Goal: Use online tool/utility: Use online tool/utility

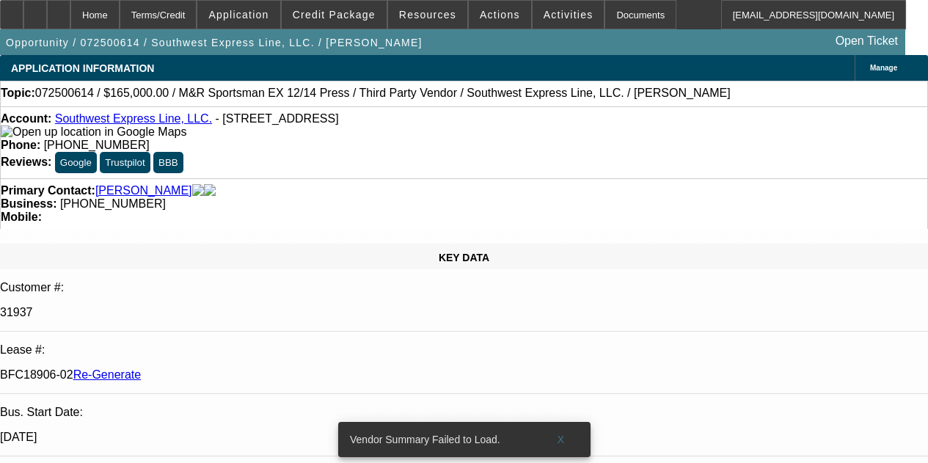
select select "3"
select select "0"
select select "2"
select select "0.1"
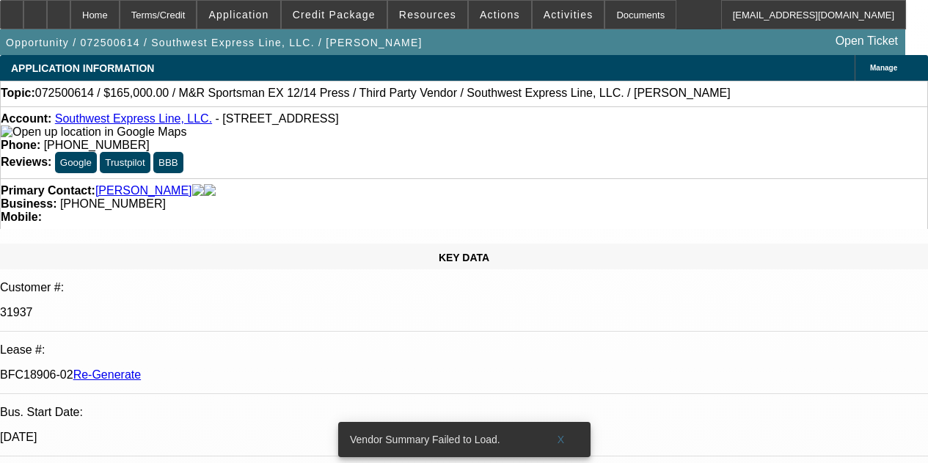
select select "4"
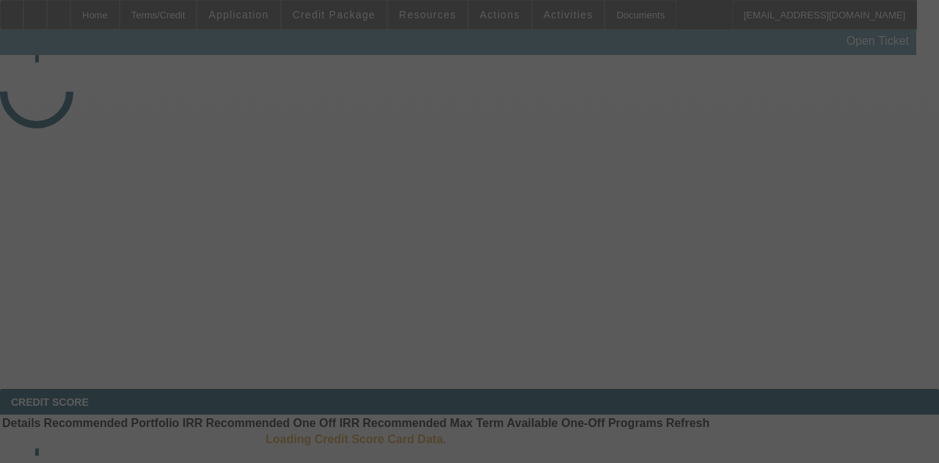
select select "3"
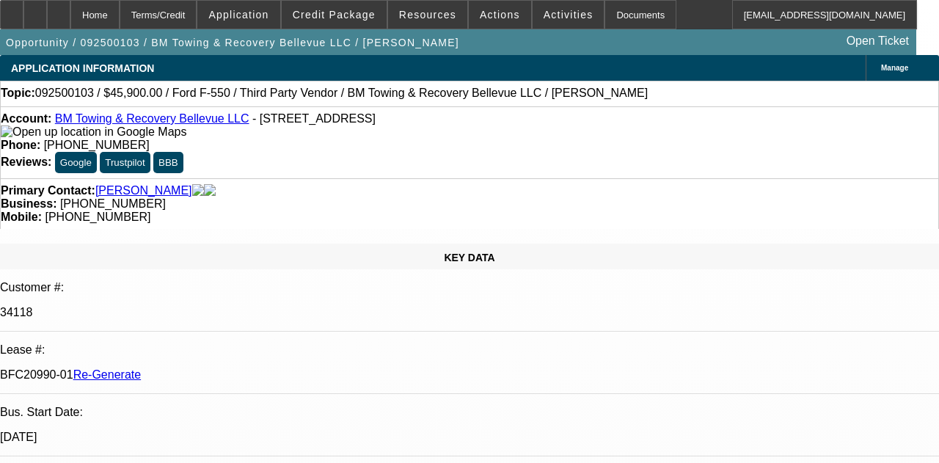
select select "0.15"
select select "2"
select select "0.1"
select select "4"
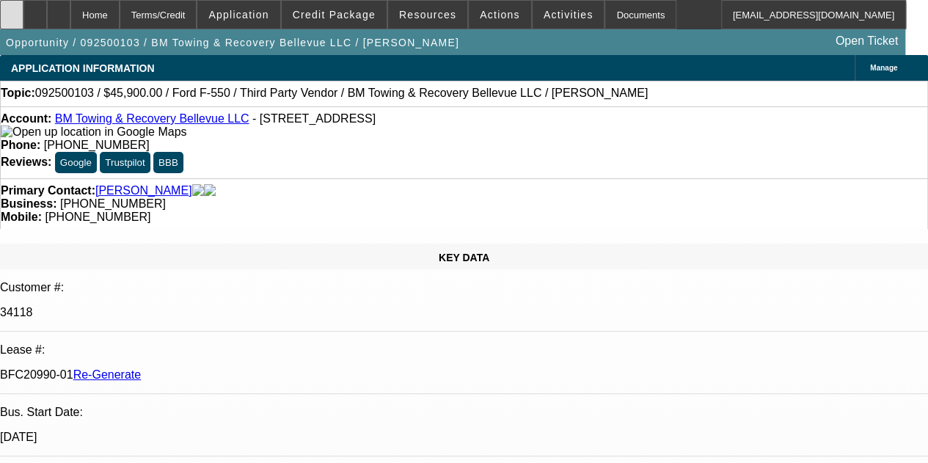
click at [12, 10] on icon at bounding box center [12, 10] width 0 height 0
click at [549, 7] on span at bounding box center [569, 14] width 72 height 35
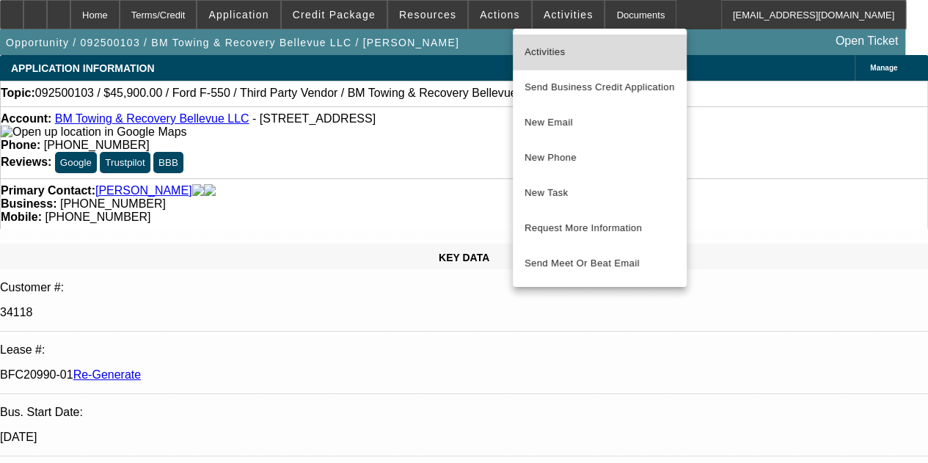
click at [543, 49] on span "Activities" at bounding box center [600, 52] width 150 height 18
